Goal: Transaction & Acquisition: Purchase product/service

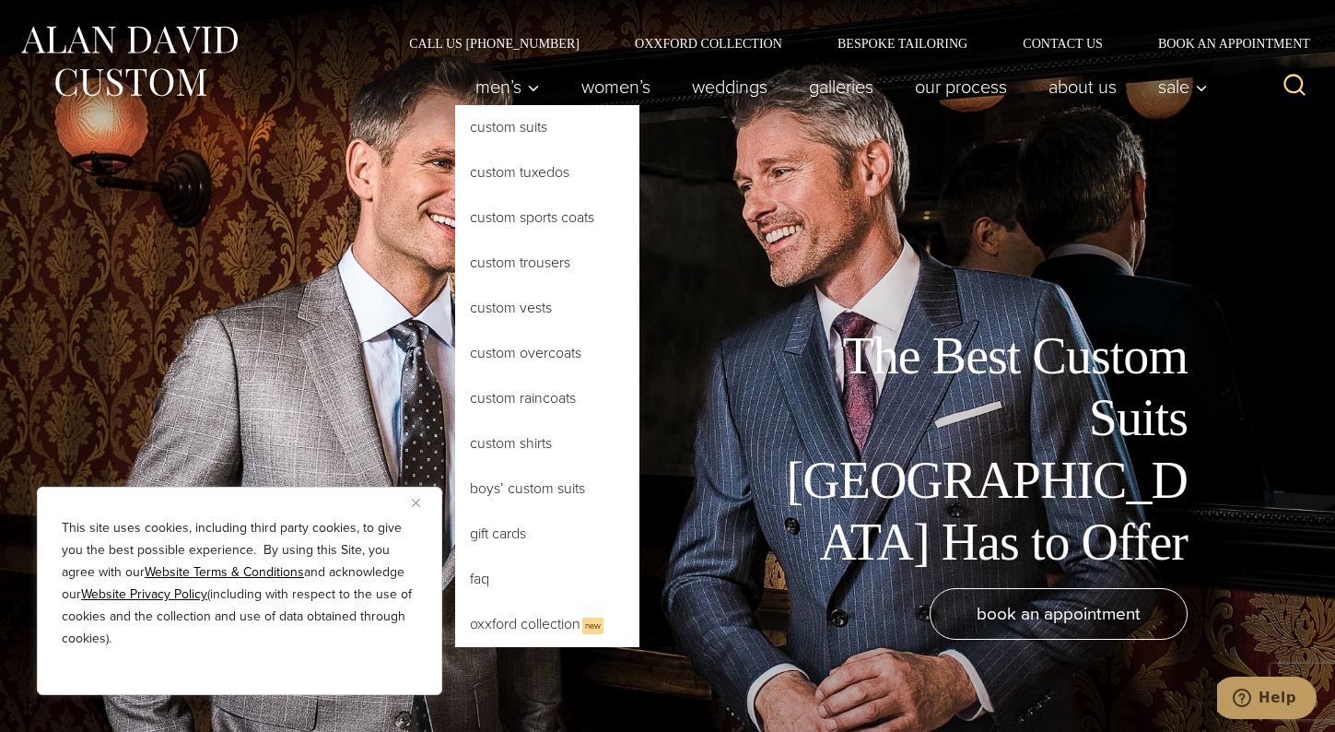
click at [516, 141] on link "Custom Suits" at bounding box center [547, 127] width 184 height 44
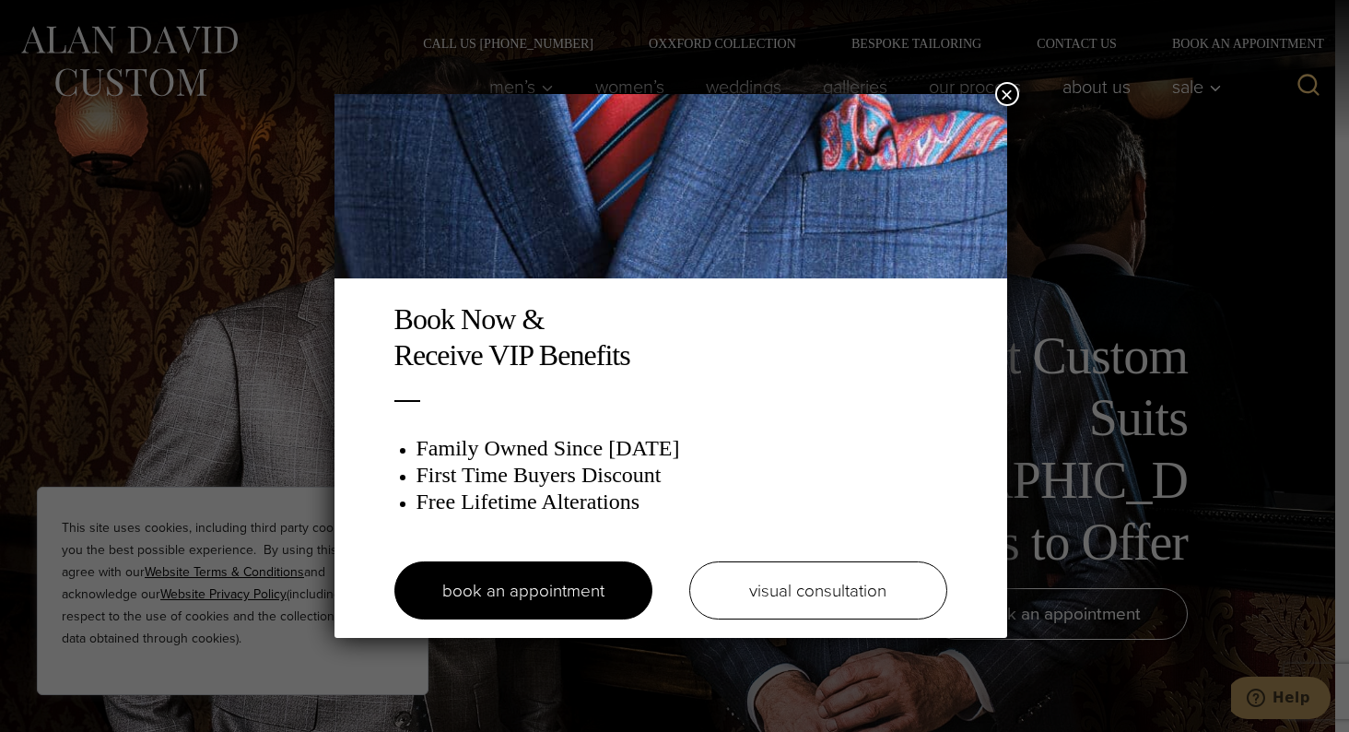
click at [1006, 95] on button "×" at bounding box center [1007, 94] width 24 height 24
